Goal: Obtain resource: Obtain resource

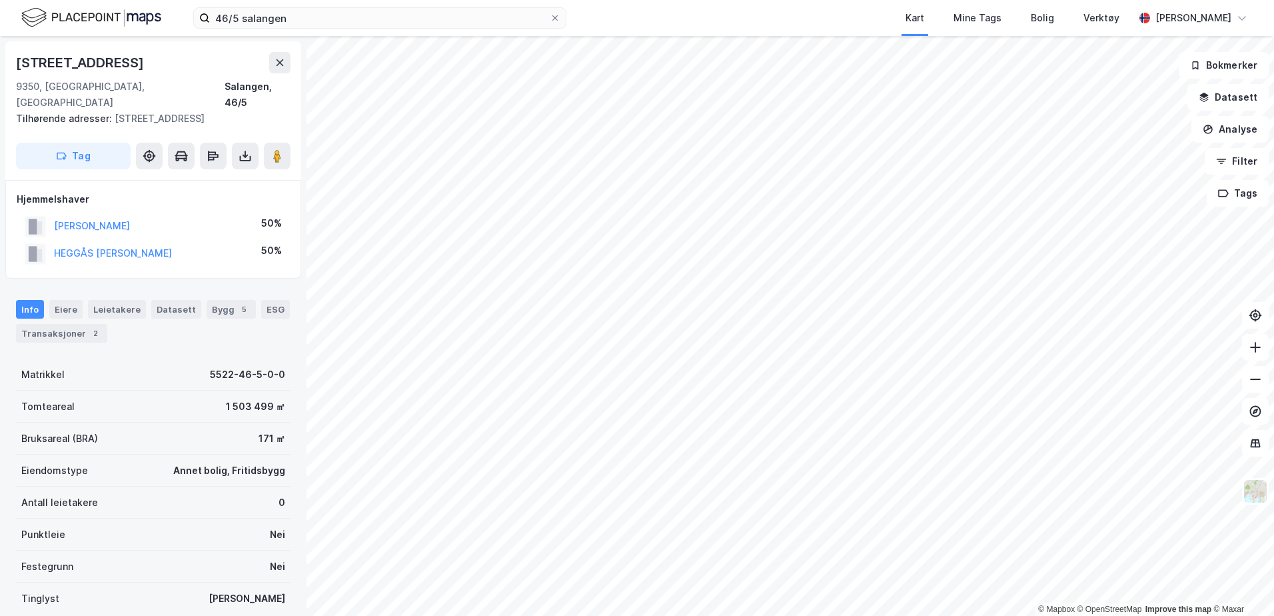
click at [570, 615] on html "46/5 salangen Kart Mine Tags Bolig Verktøy [PERSON_NAME] © Mapbox © OpenStreetM…" at bounding box center [637, 308] width 1274 height 616
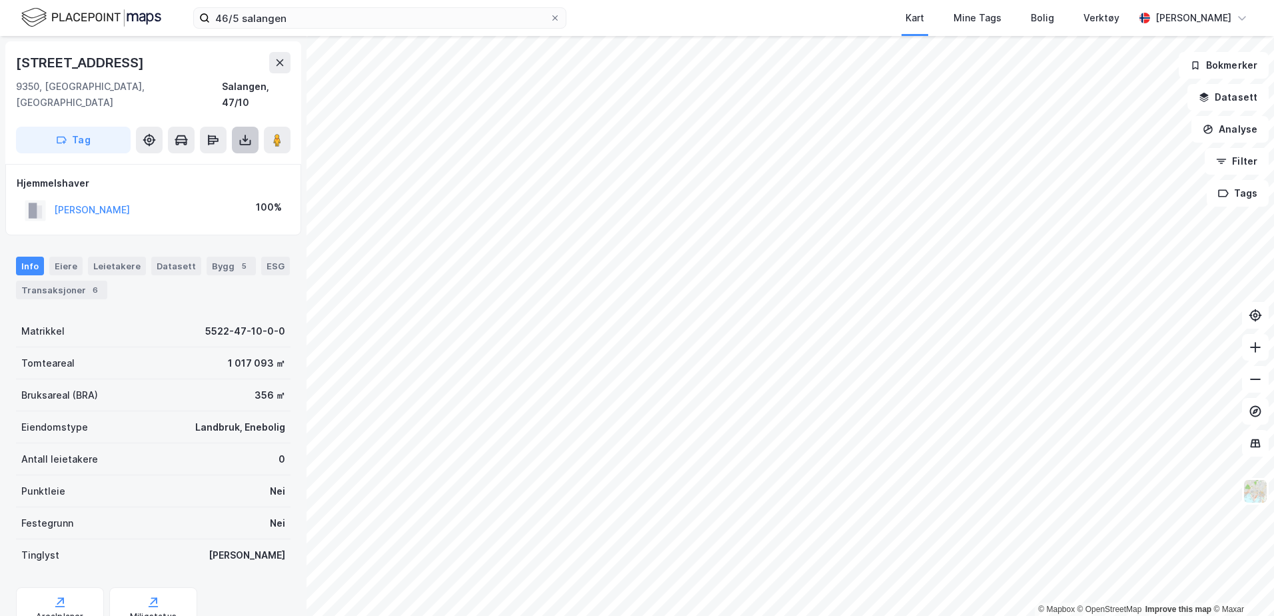
click at [244, 133] on icon at bounding box center [245, 139] width 13 height 13
click at [197, 161] on div "Last ned grunnbok" at bounding box center [179, 166] width 77 height 11
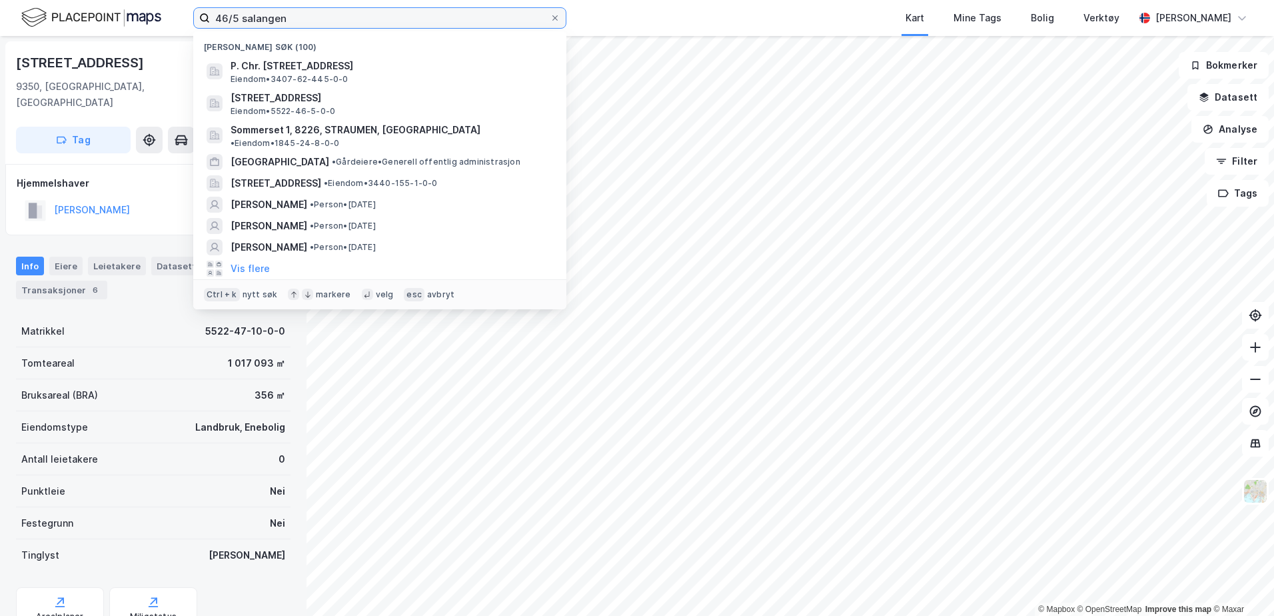
click at [257, 16] on input "46/5 salangen" at bounding box center [380, 18] width 340 height 20
click at [235, 18] on input "46/5 salangen" at bounding box center [380, 18] width 340 height 20
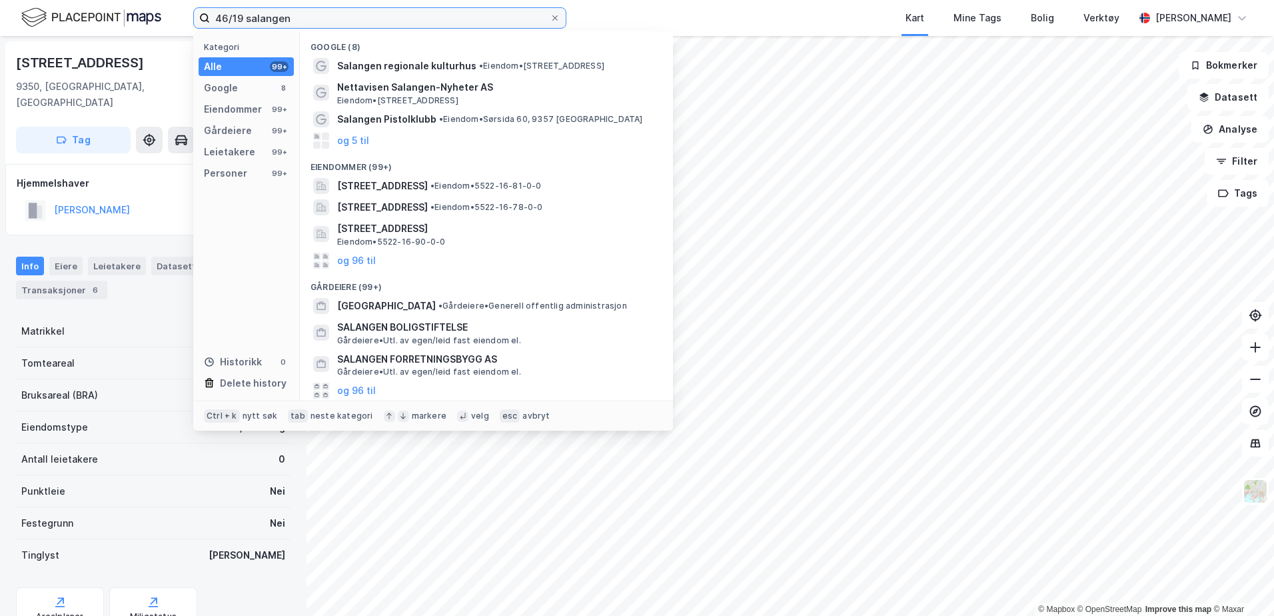
type input "46/19 salangen"
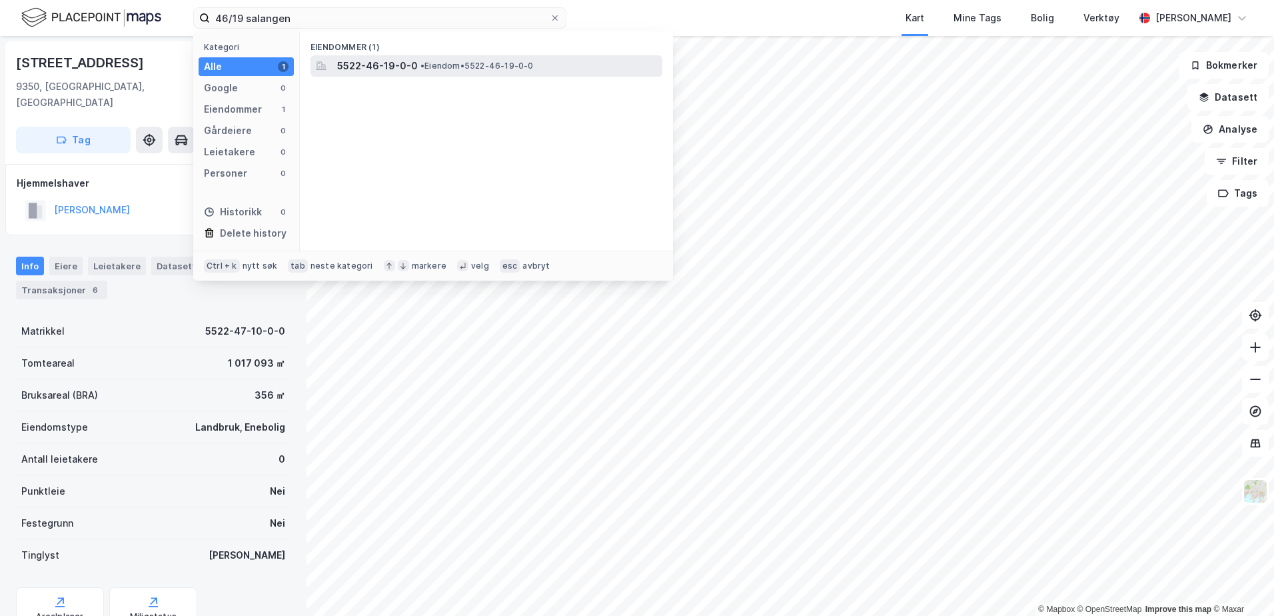
click at [440, 59] on div "5522-46-19-0-0 • Eiendom • 5522-46-19-0-0" at bounding box center [498, 66] width 322 height 16
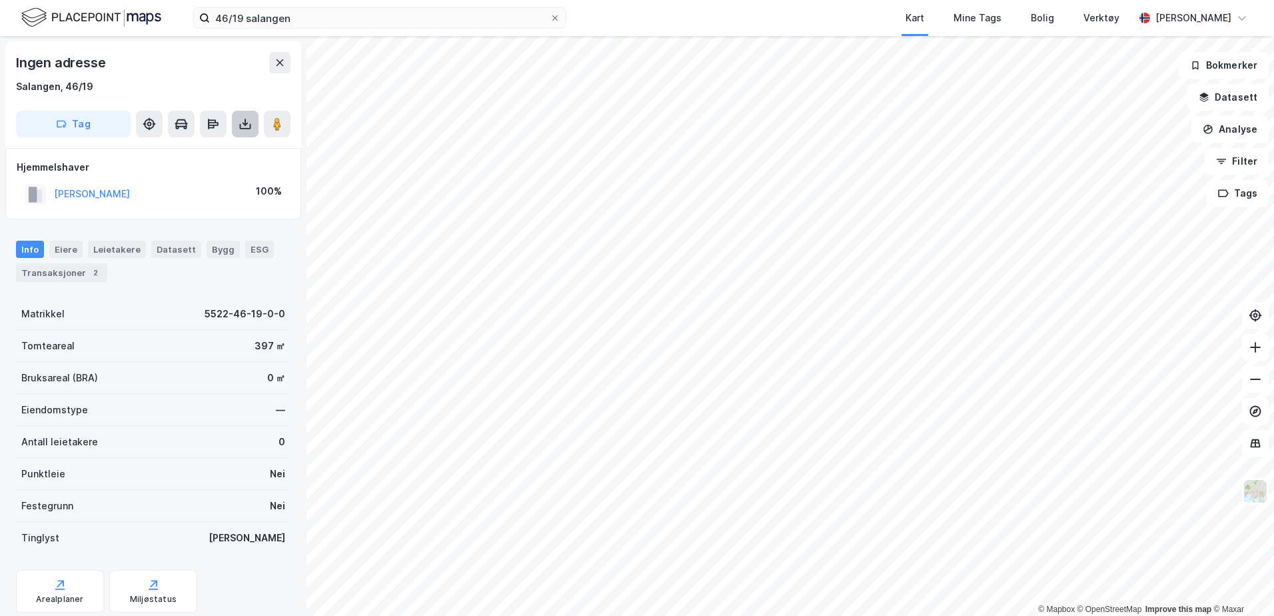
click at [235, 115] on button at bounding box center [245, 124] width 27 height 27
click at [194, 151] on div "Last ned grunnbok" at bounding box center [179, 150] width 77 height 11
